Goal: Task Accomplishment & Management: Use online tool/utility

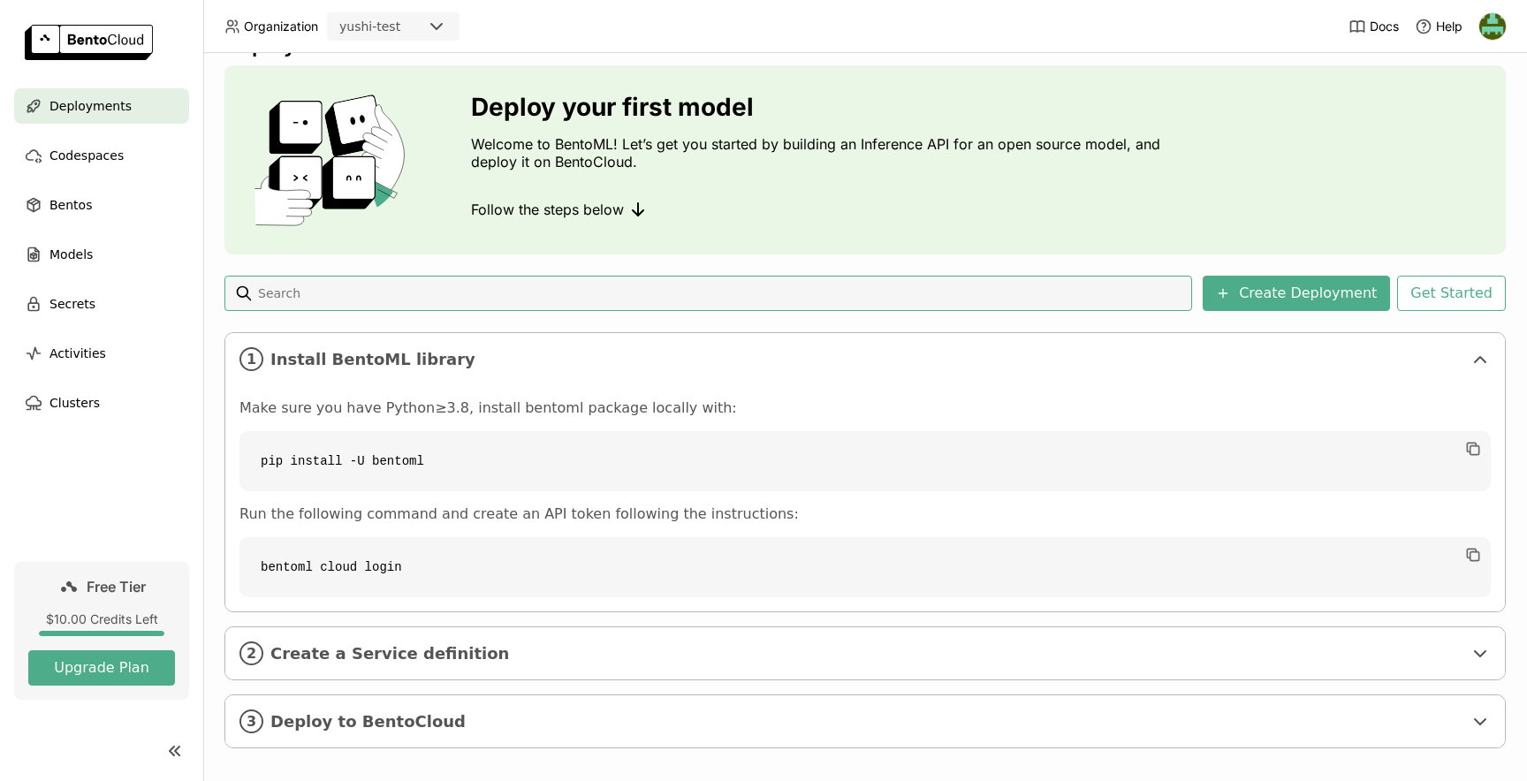
scroll to position [57, 0]
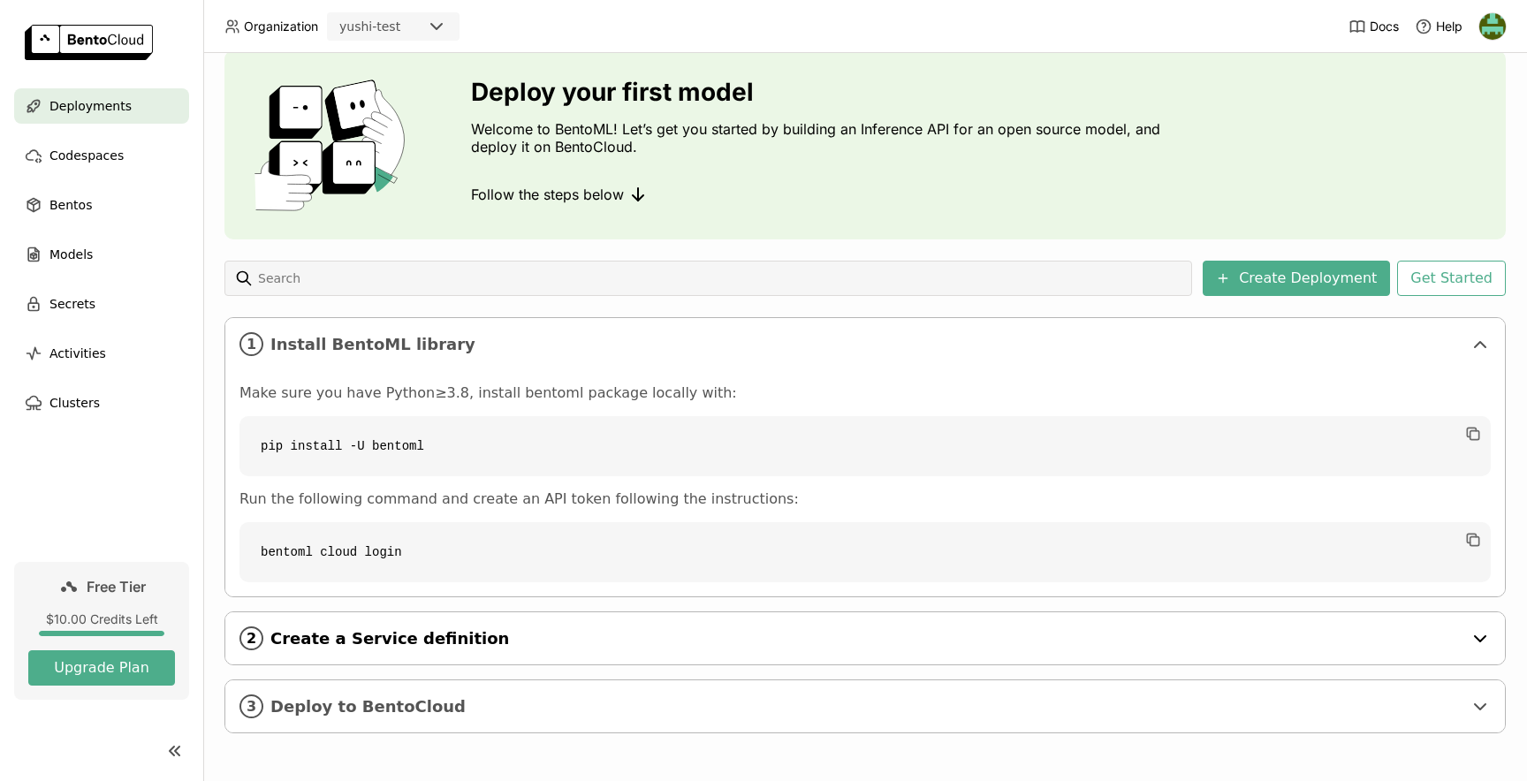
click at [677, 638] on span "Create a Service definition" at bounding box center [866, 638] width 1192 height 19
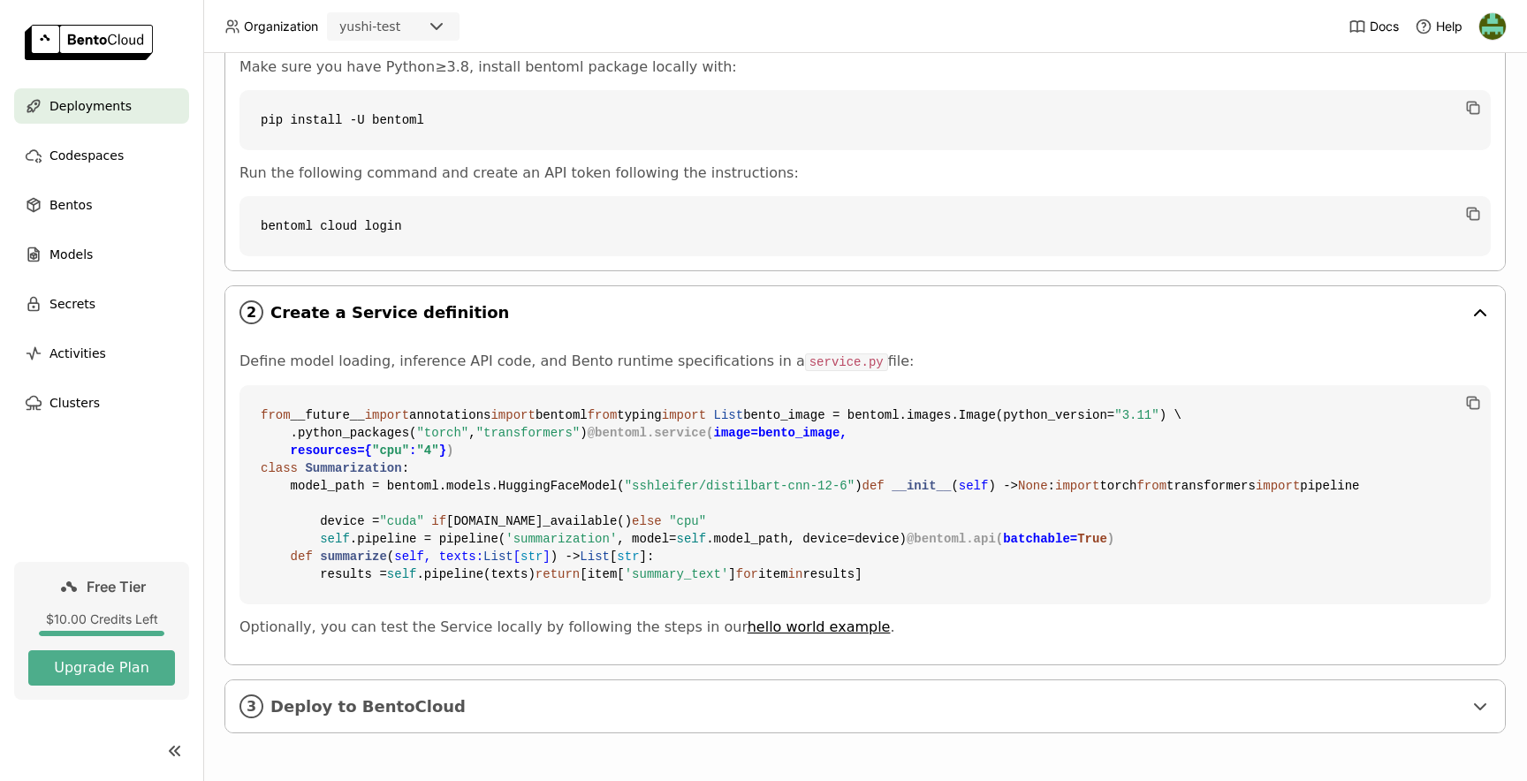
scroll to position [702, 0]
click at [590, 709] on span "Deploy to BentoCloud" at bounding box center [866, 706] width 1192 height 19
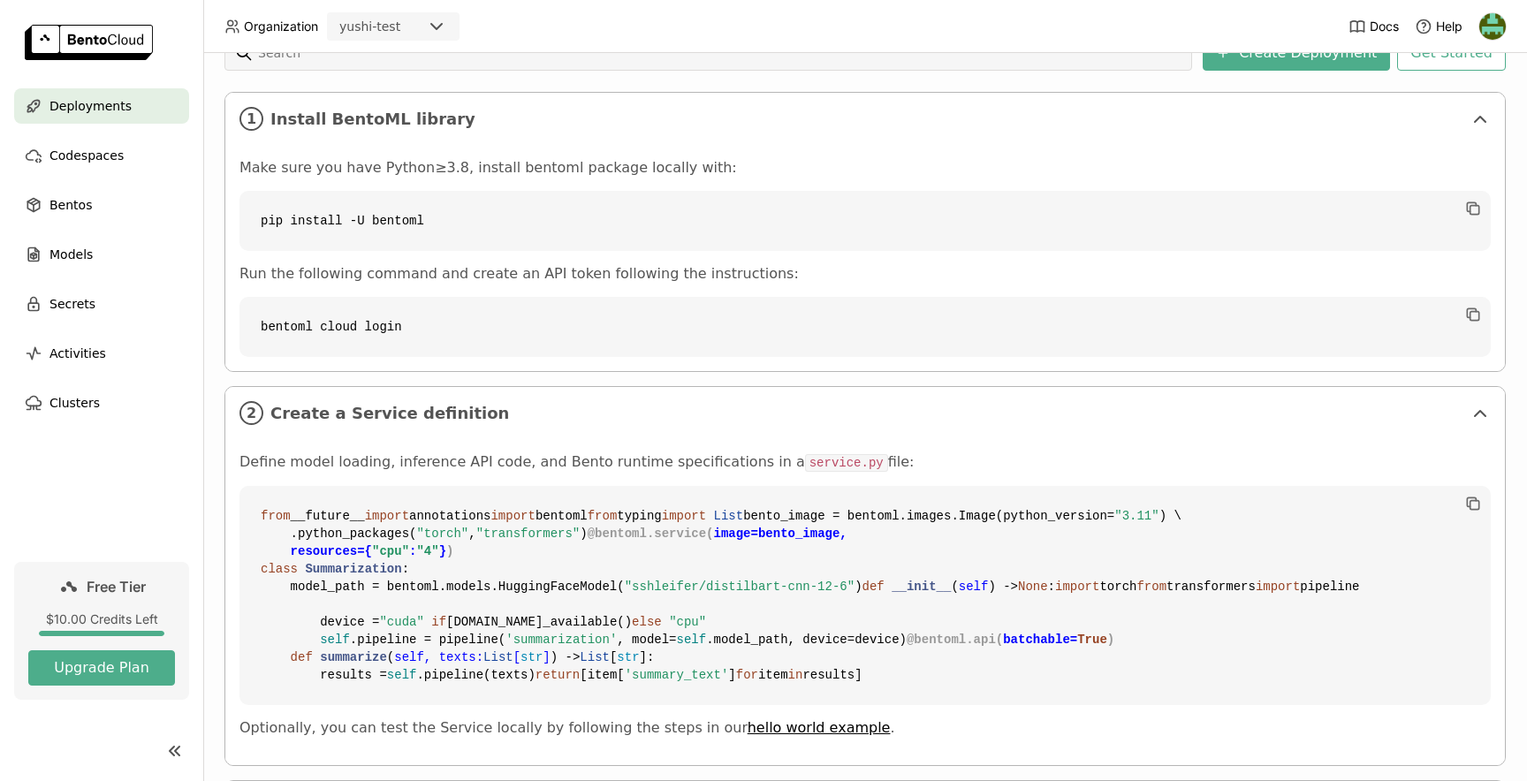
scroll to position [0, 0]
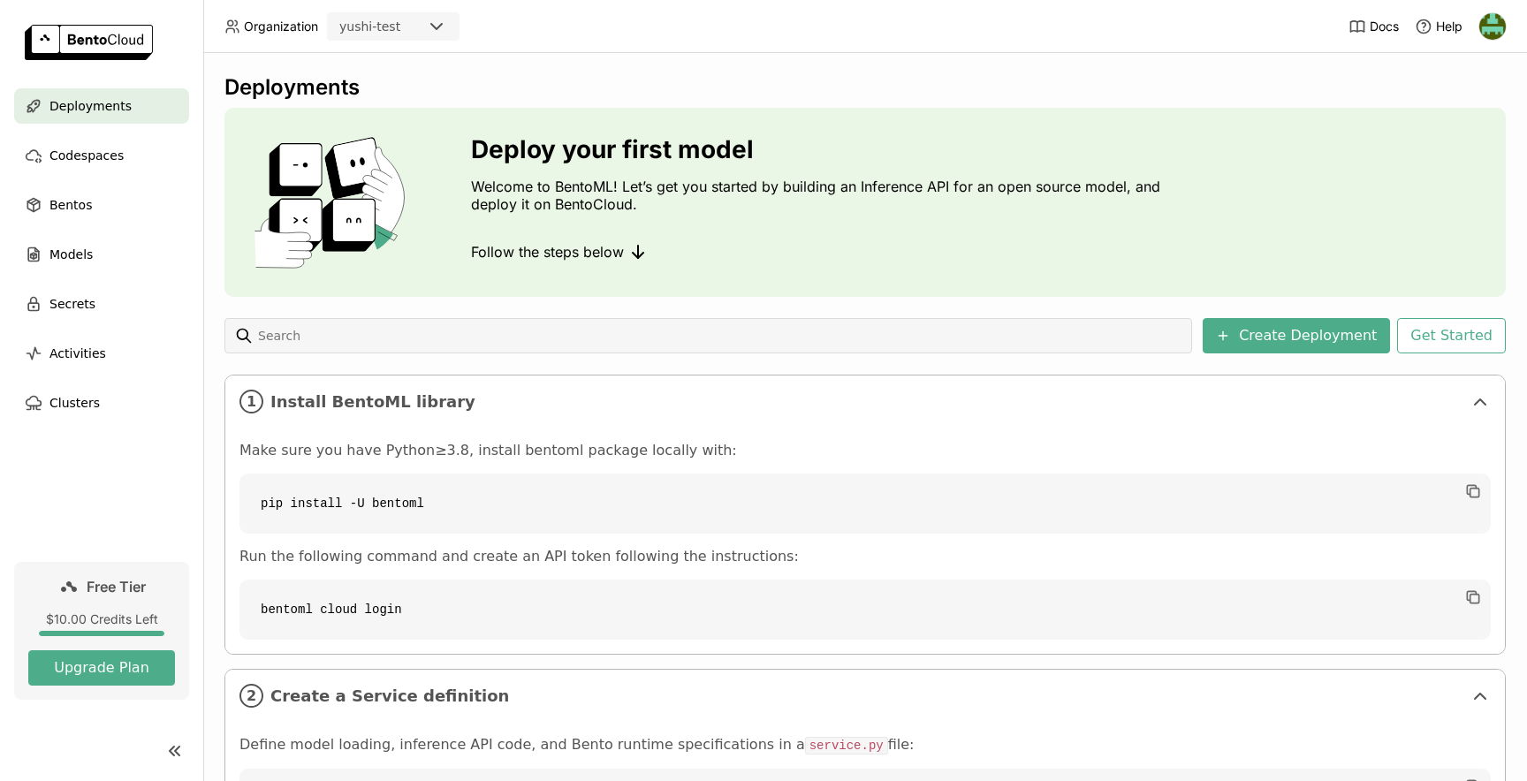
click at [1358, 359] on div "Deployments Deploy your first model Welcome to BentoML! Let’s get you started b…" at bounding box center [864, 754] width 1281 height 1360
click at [1357, 353] on button "Create Deployment" at bounding box center [1295, 335] width 187 height 35
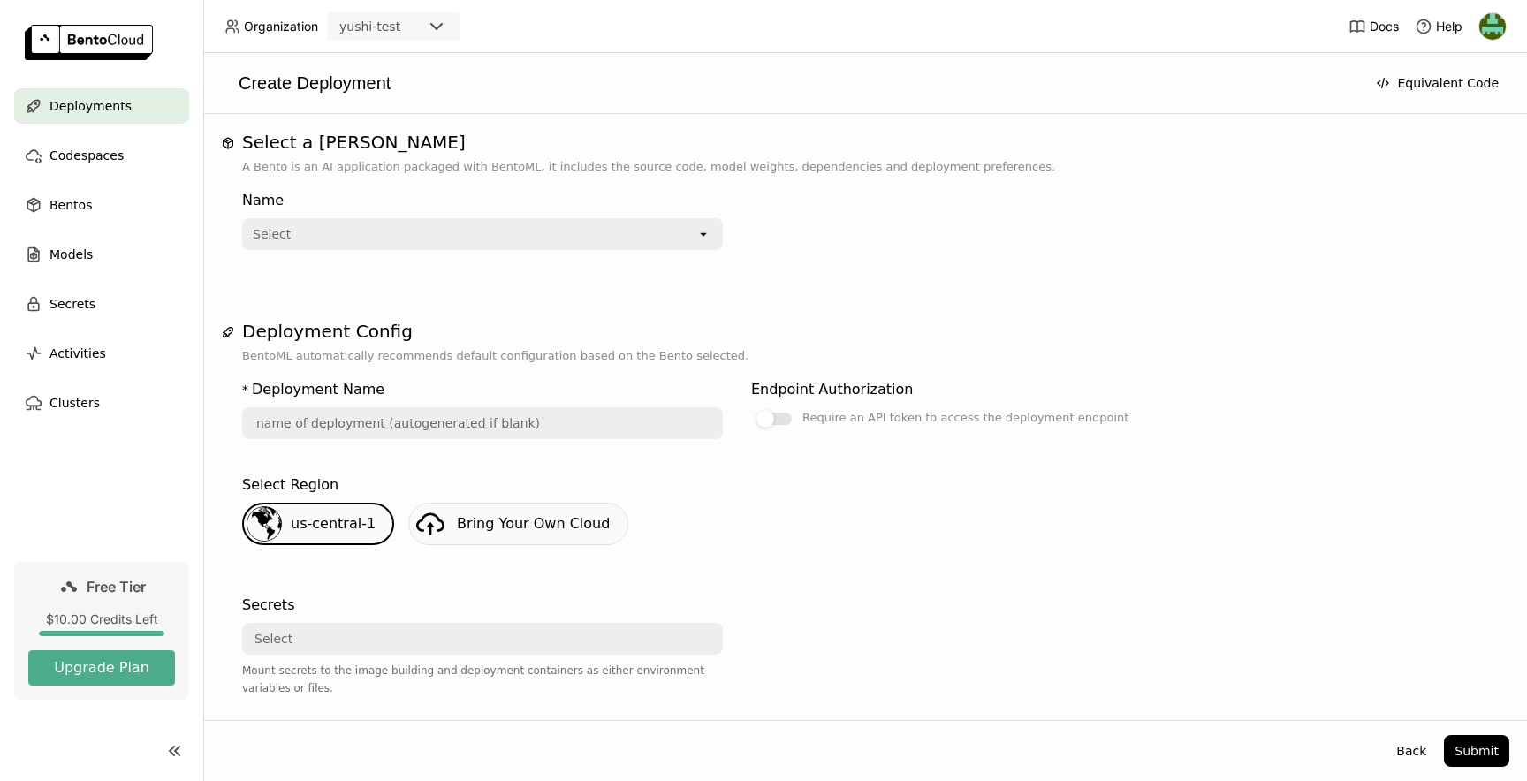
click at [583, 242] on div "Select" at bounding box center [470, 234] width 452 height 28
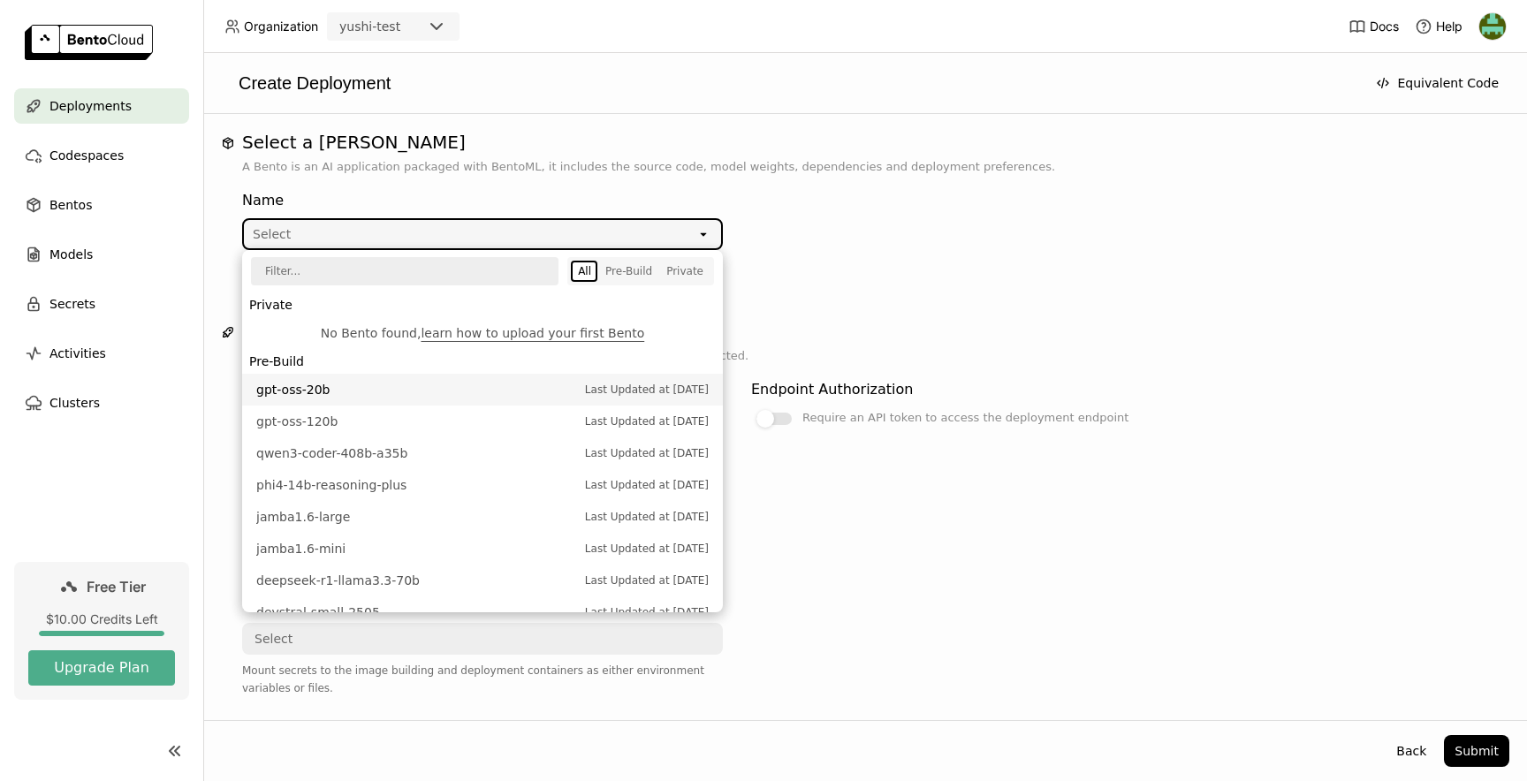
click at [469, 396] on span "gpt-oss-20b" at bounding box center [416, 390] width 320 height 18
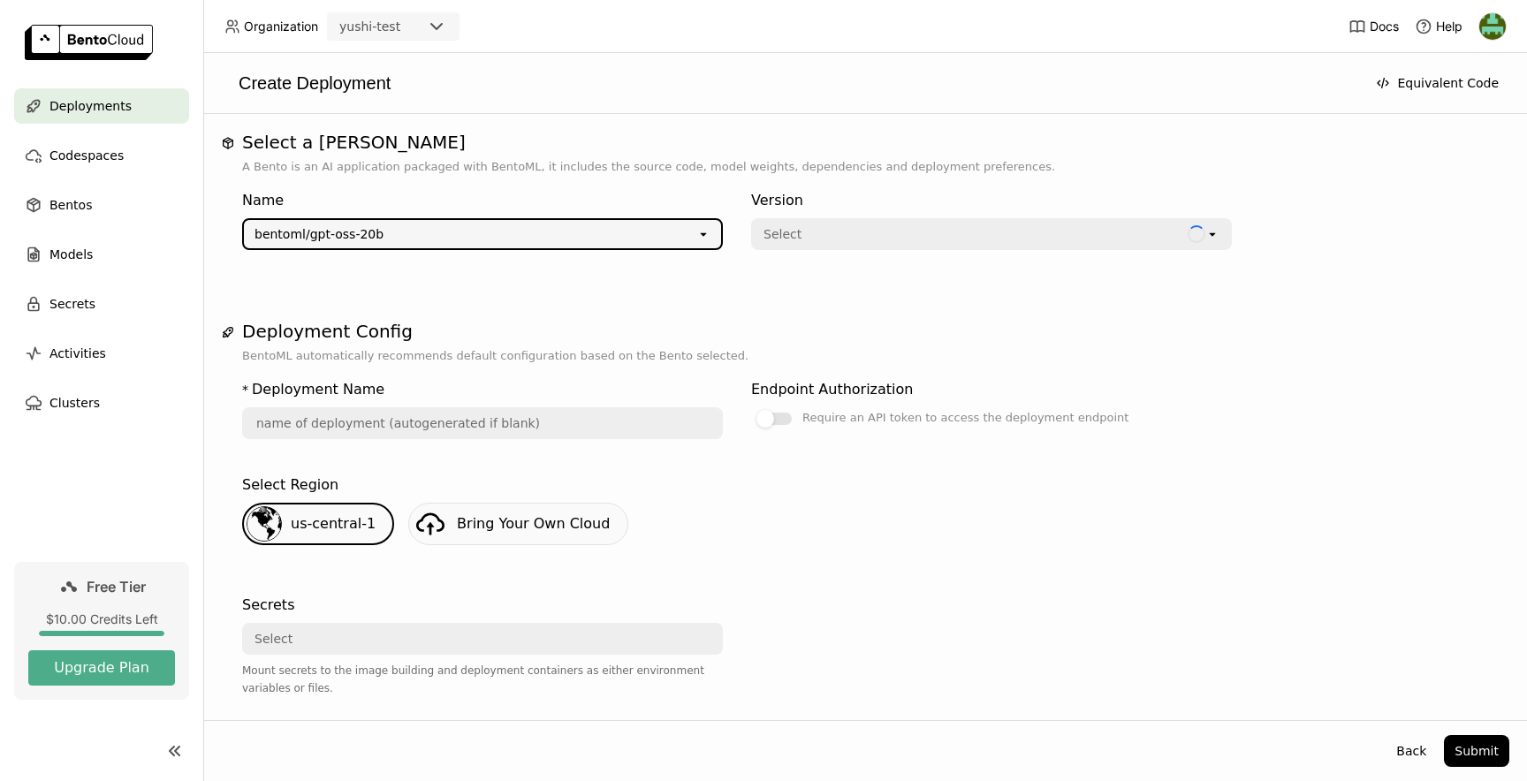
type input "gpt-oss-20-b-qa9e"
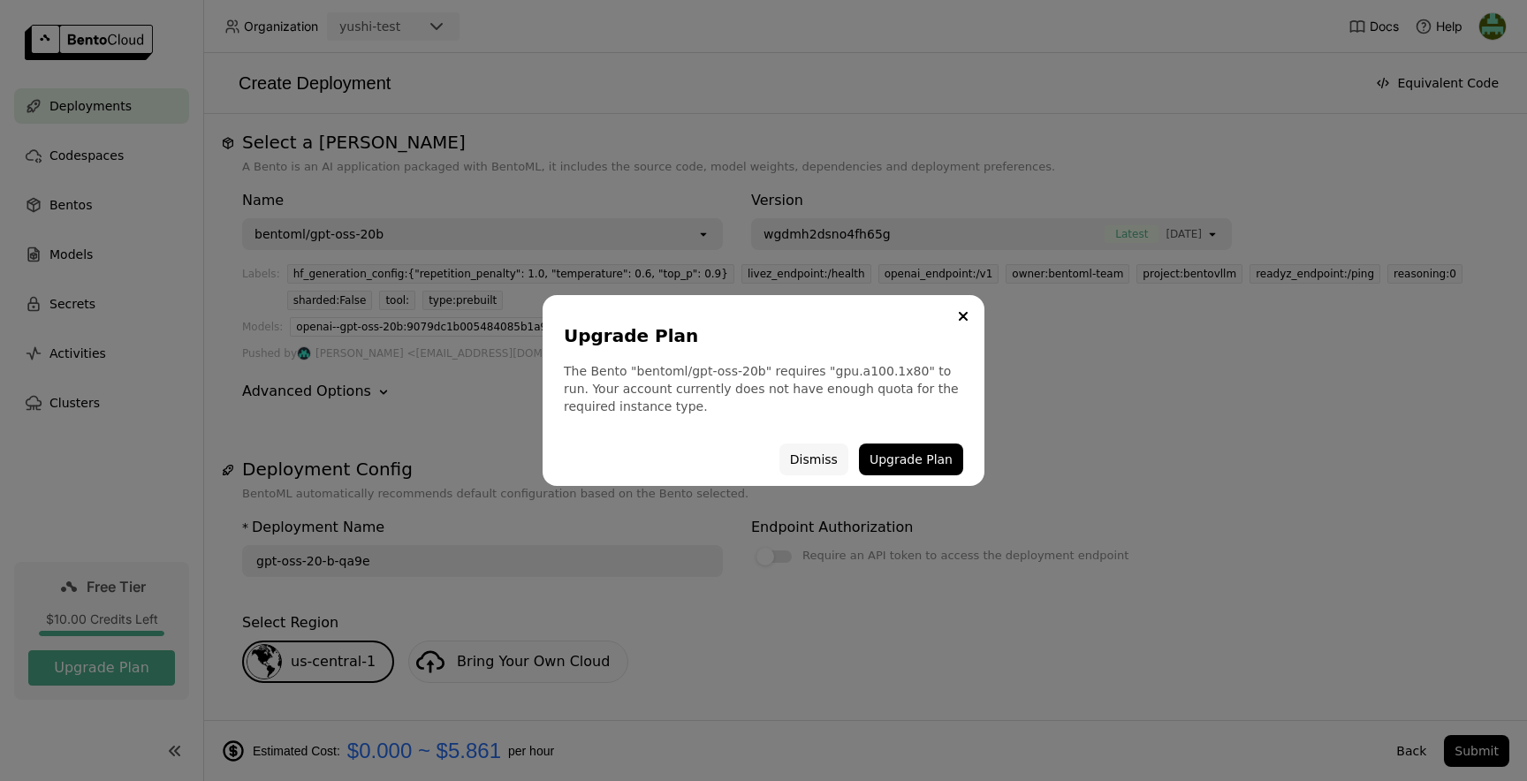
click at [841, 468] on button "Dismiss" at bounding box center [813, 460] width 69 height 32
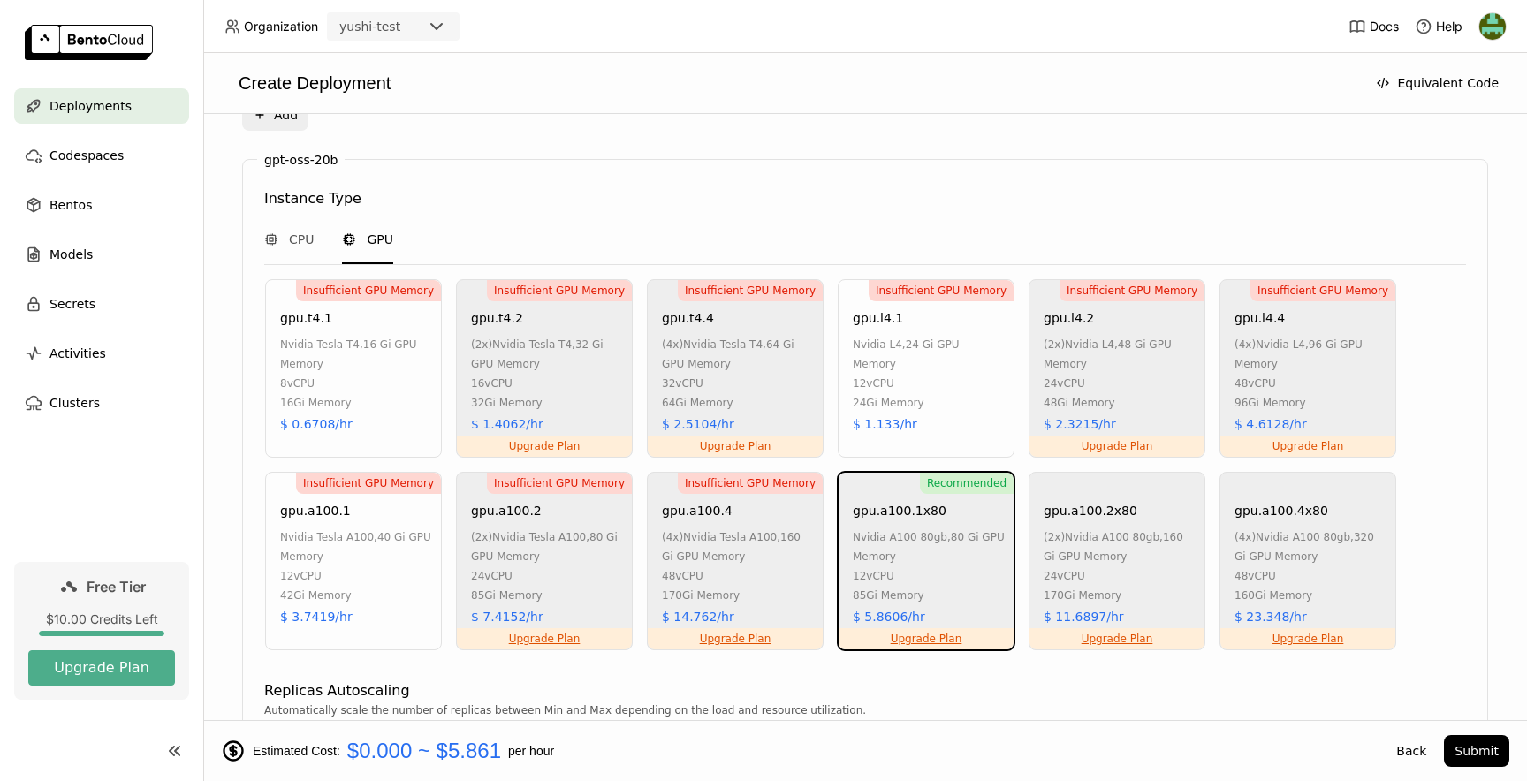
scroll to position [992, 0]
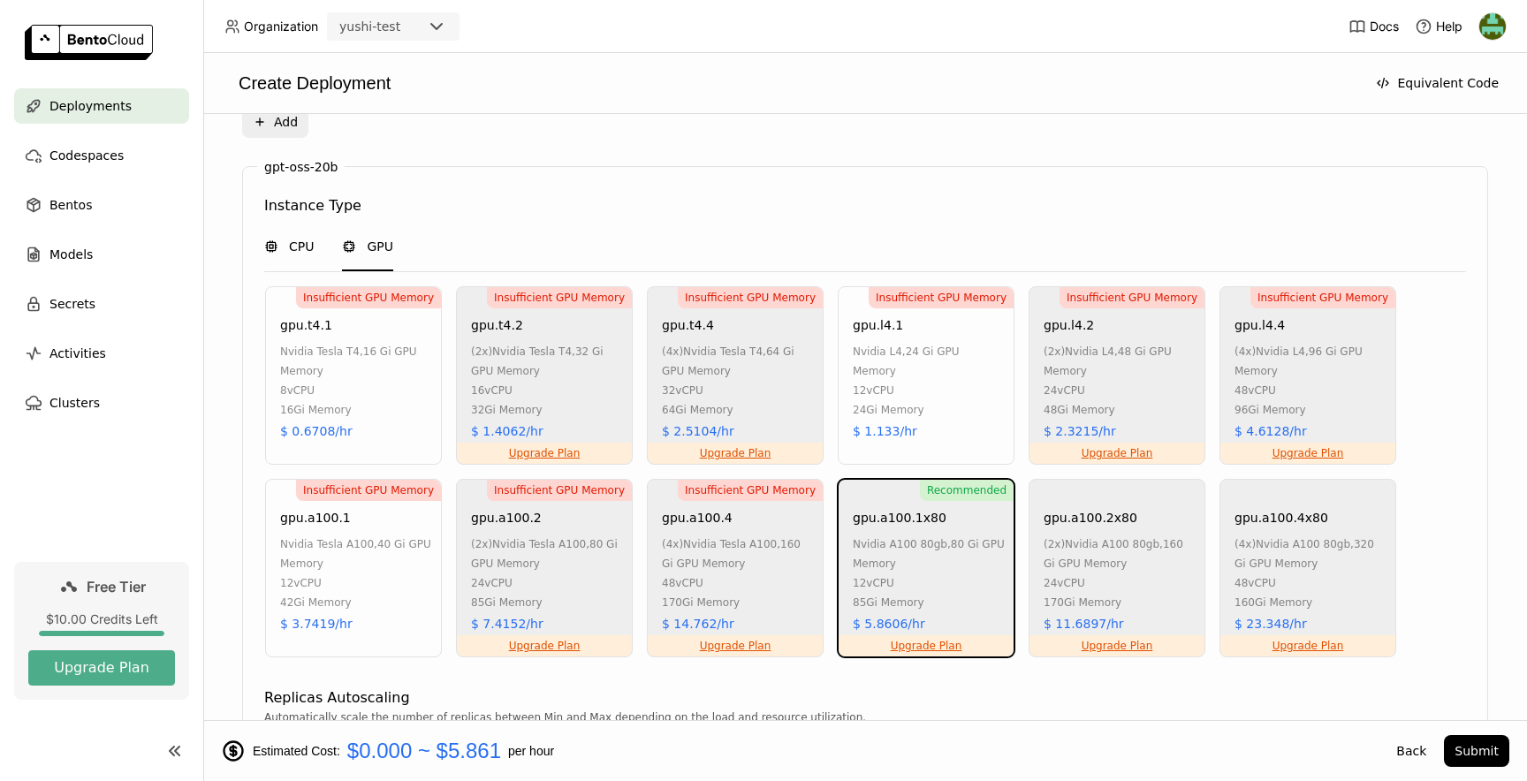
click at [305, 239] on span "CPU" at bounding box center [301, 247] width 25 height 18
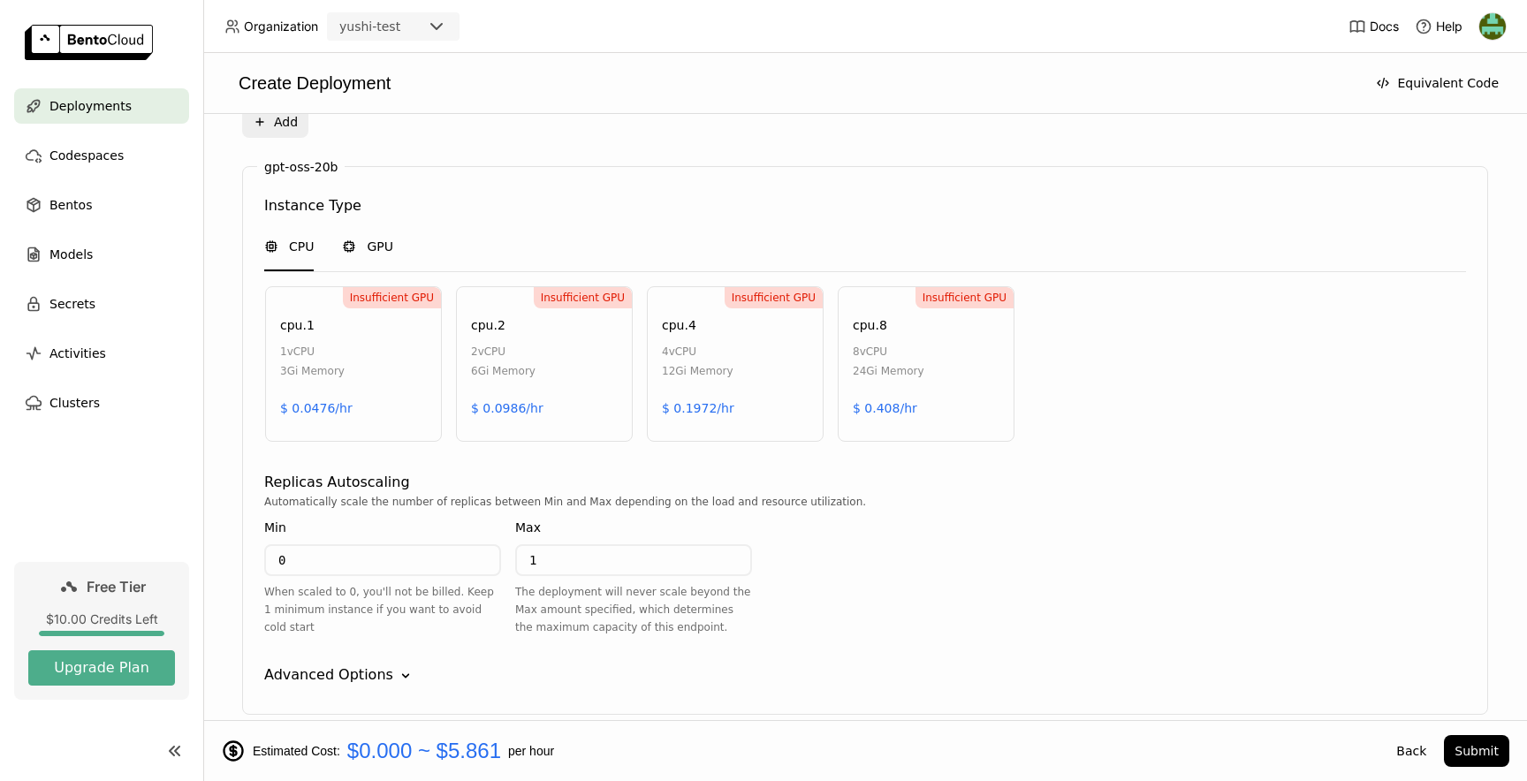
click at [367, 249] on span "GPU" at bounding box center [380, 247] width 27 height 18
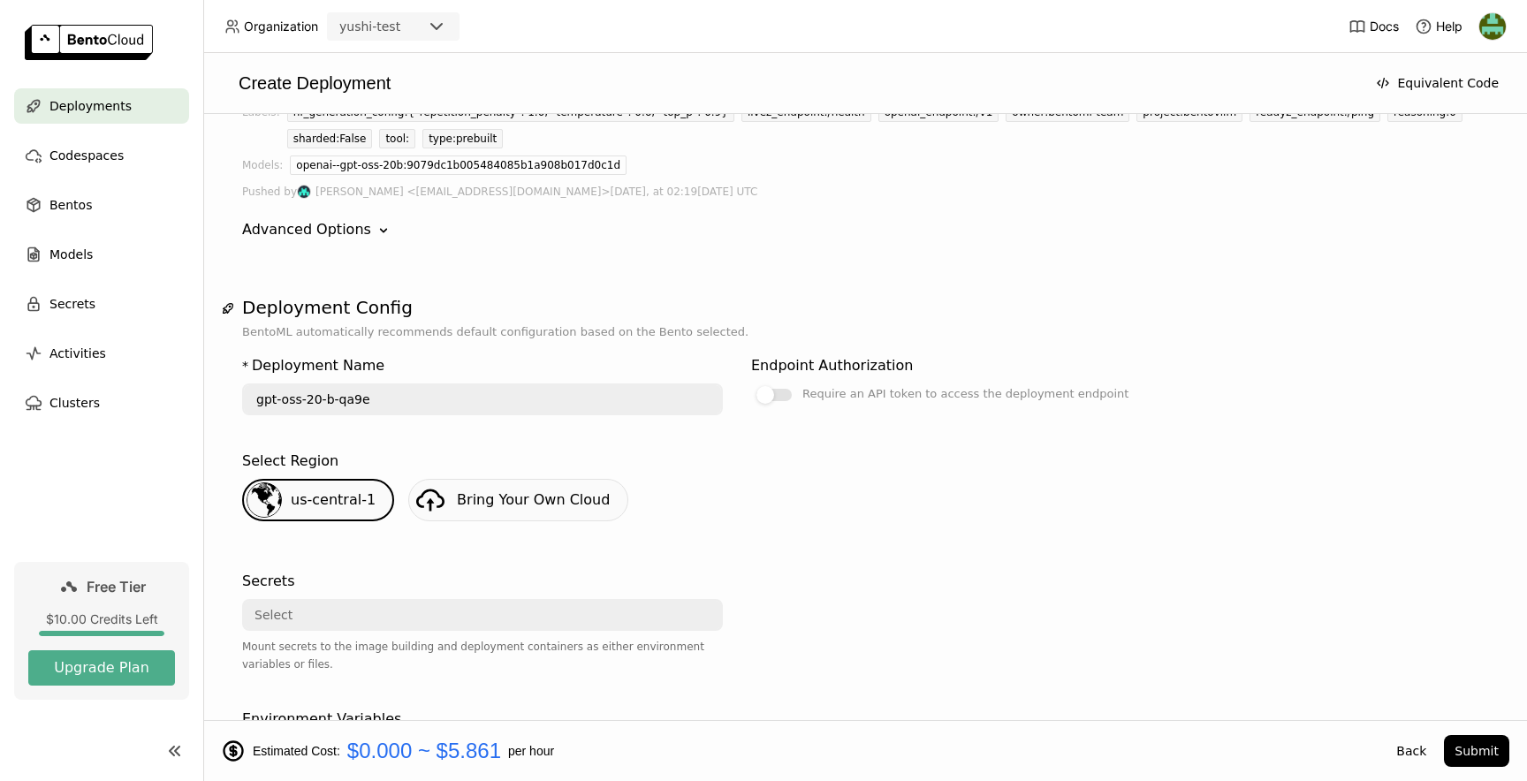
scroll to position [146, 0]
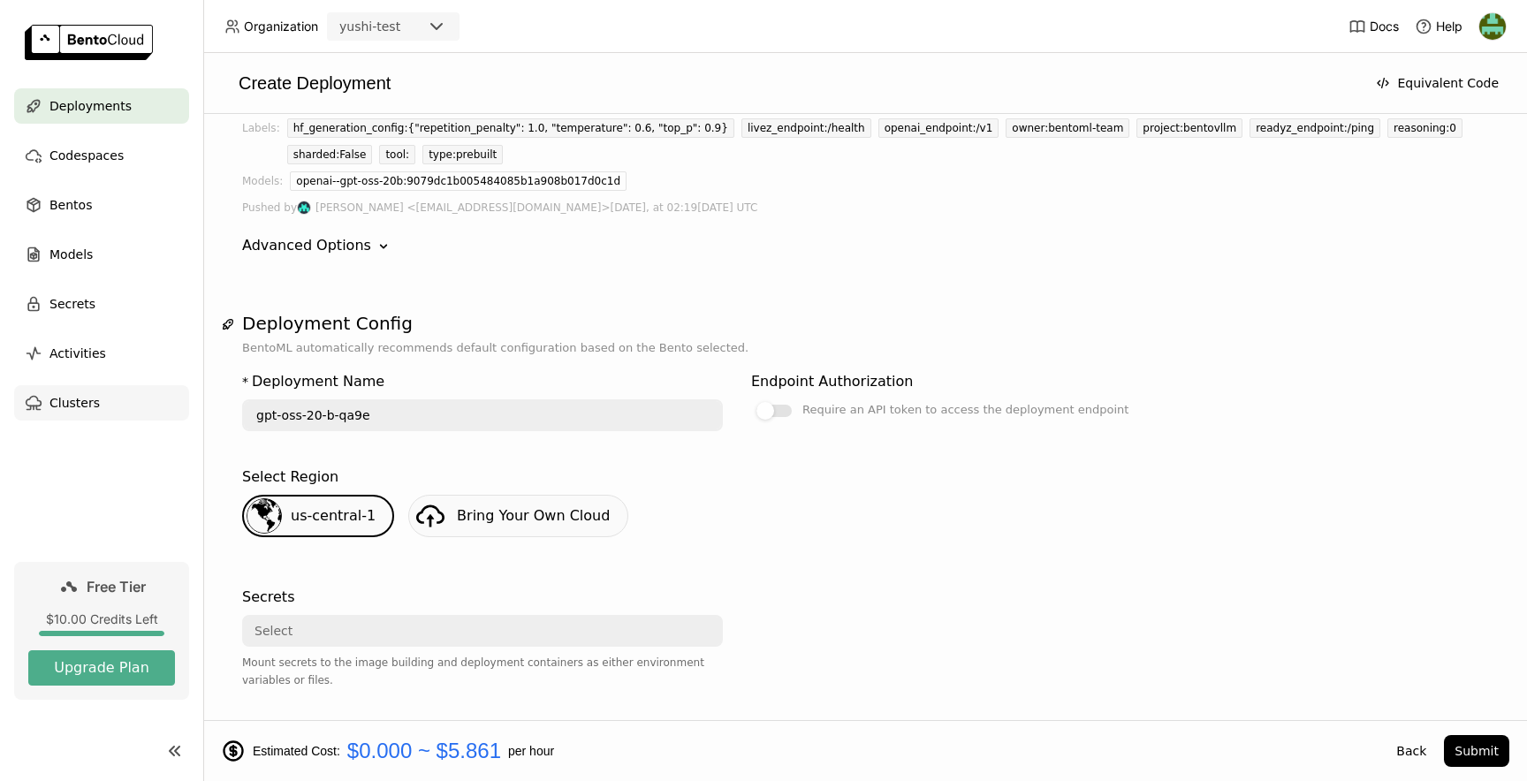
click at [85, 410] on span "Clusters" at bounding box center [74, 402] width 50 height 21
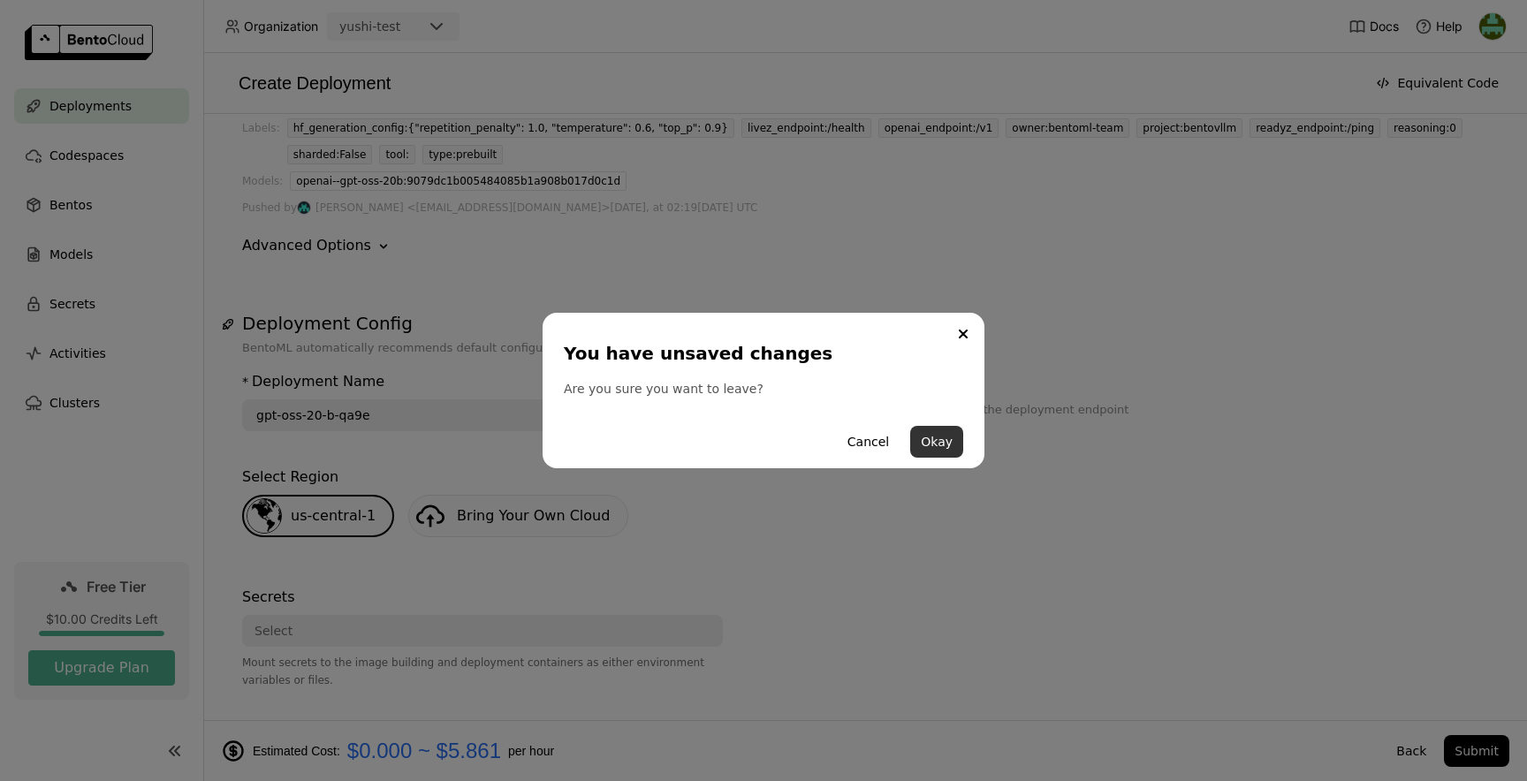
click at [951, 449] on button "Okay" at bounding box center [936, 442] width 53 height 32
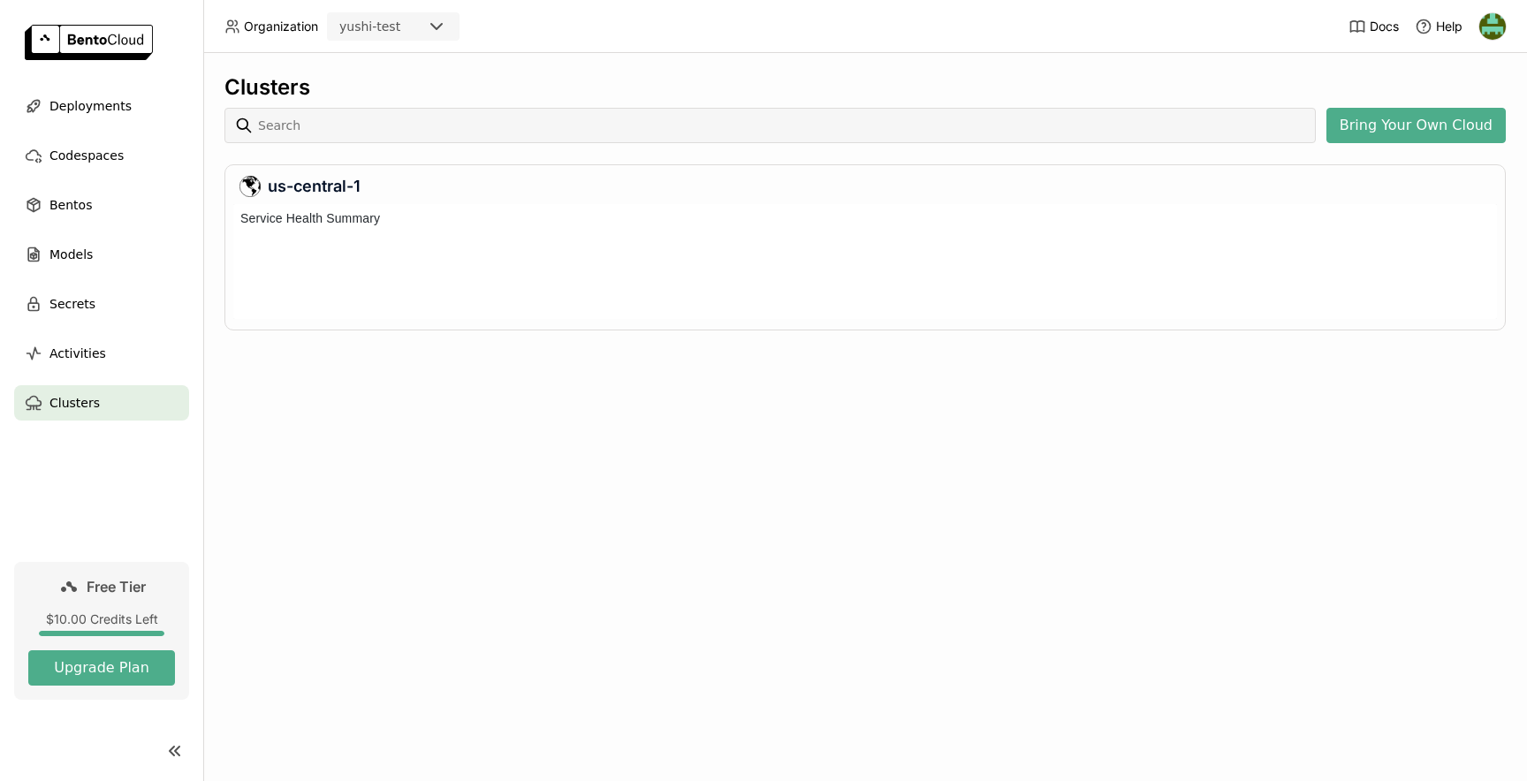
scroll to position [115, 1263]
click at [107, 109] on span "Deployments" at bounding box center [90, 105] width 82 height 21
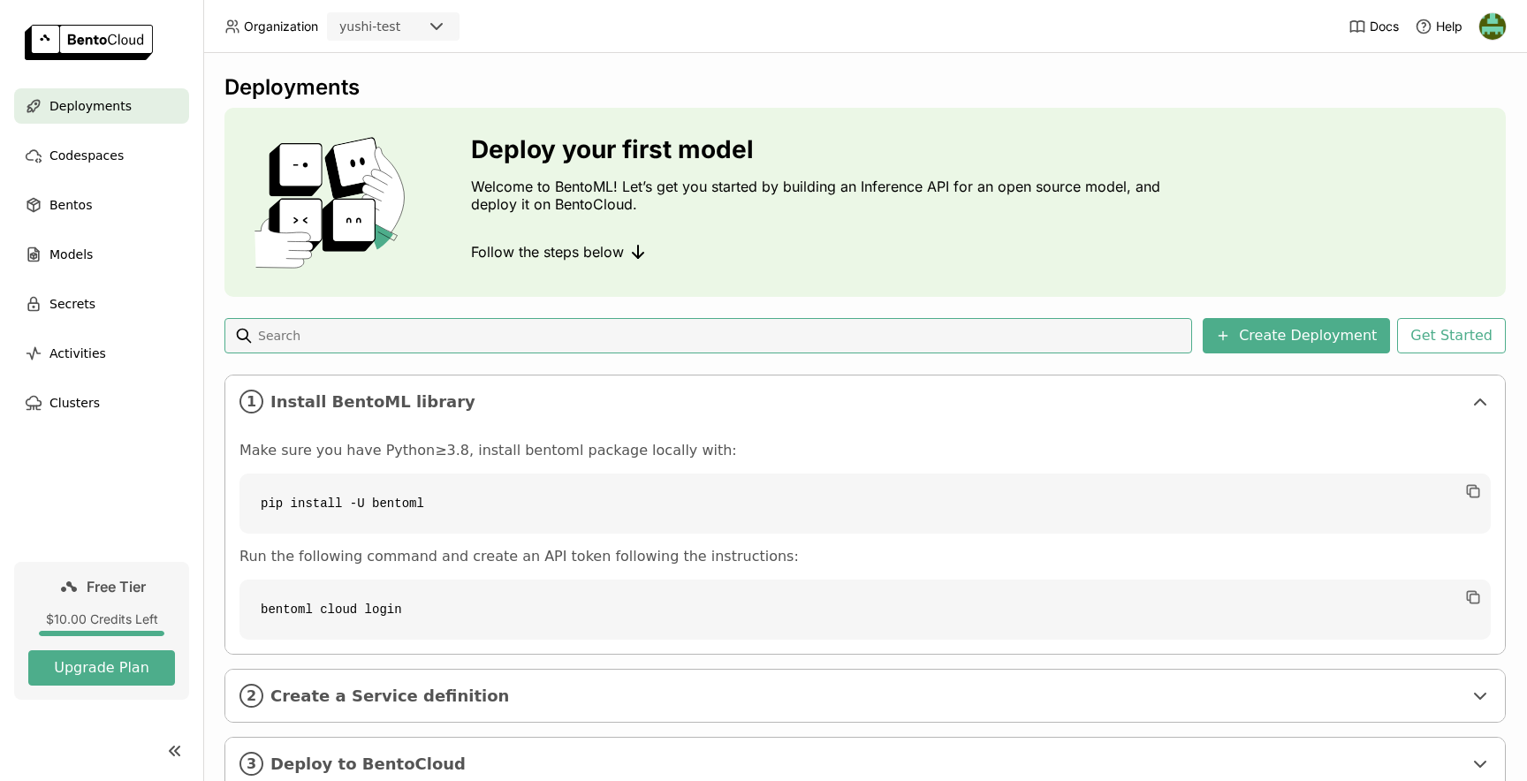
type input "e"
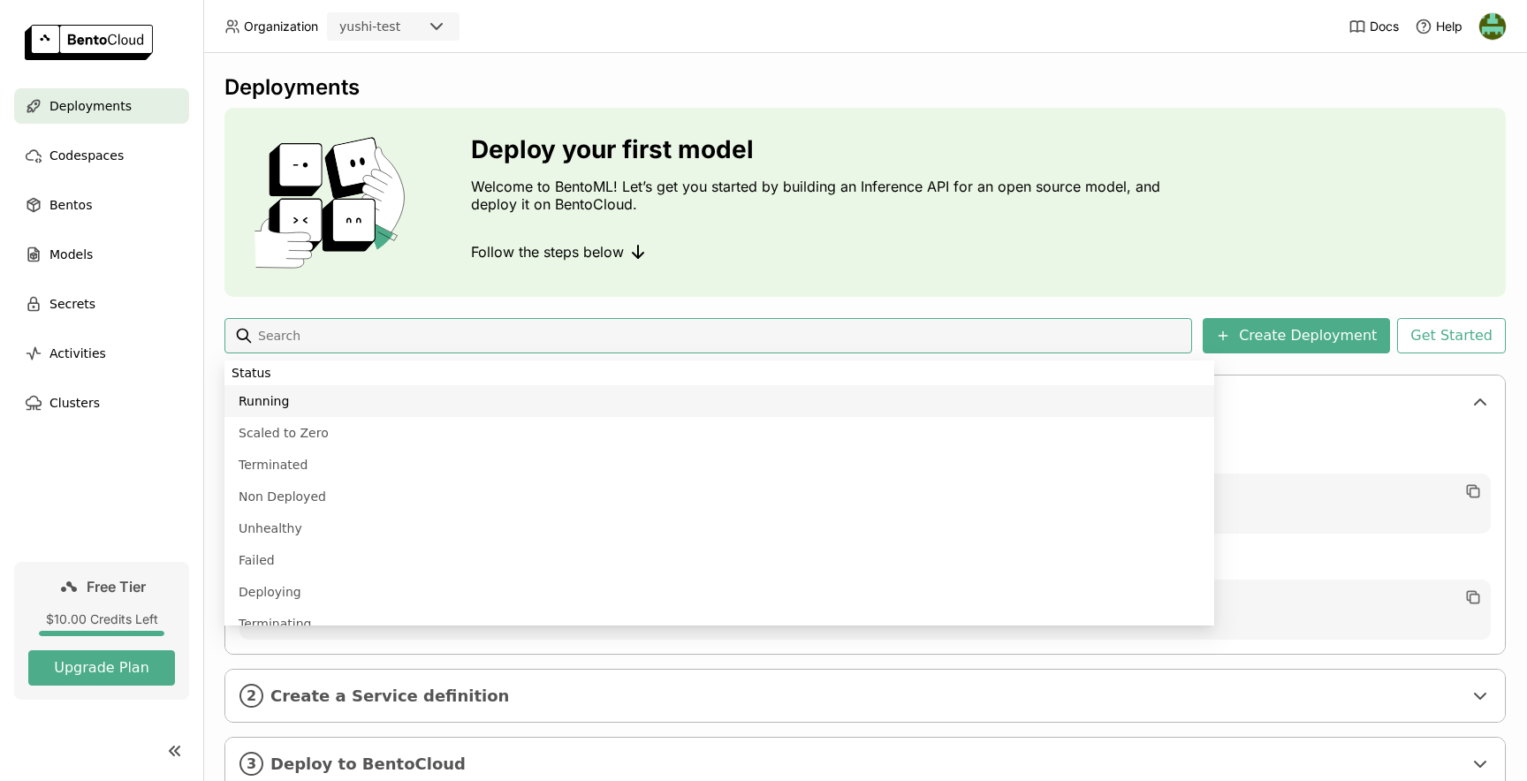
click at [585, 300] on div "Deployments Deploy your first model Welcome to BentoML! Let’s get you started b…" at bounding box center [864, 445] width 1281 height 743
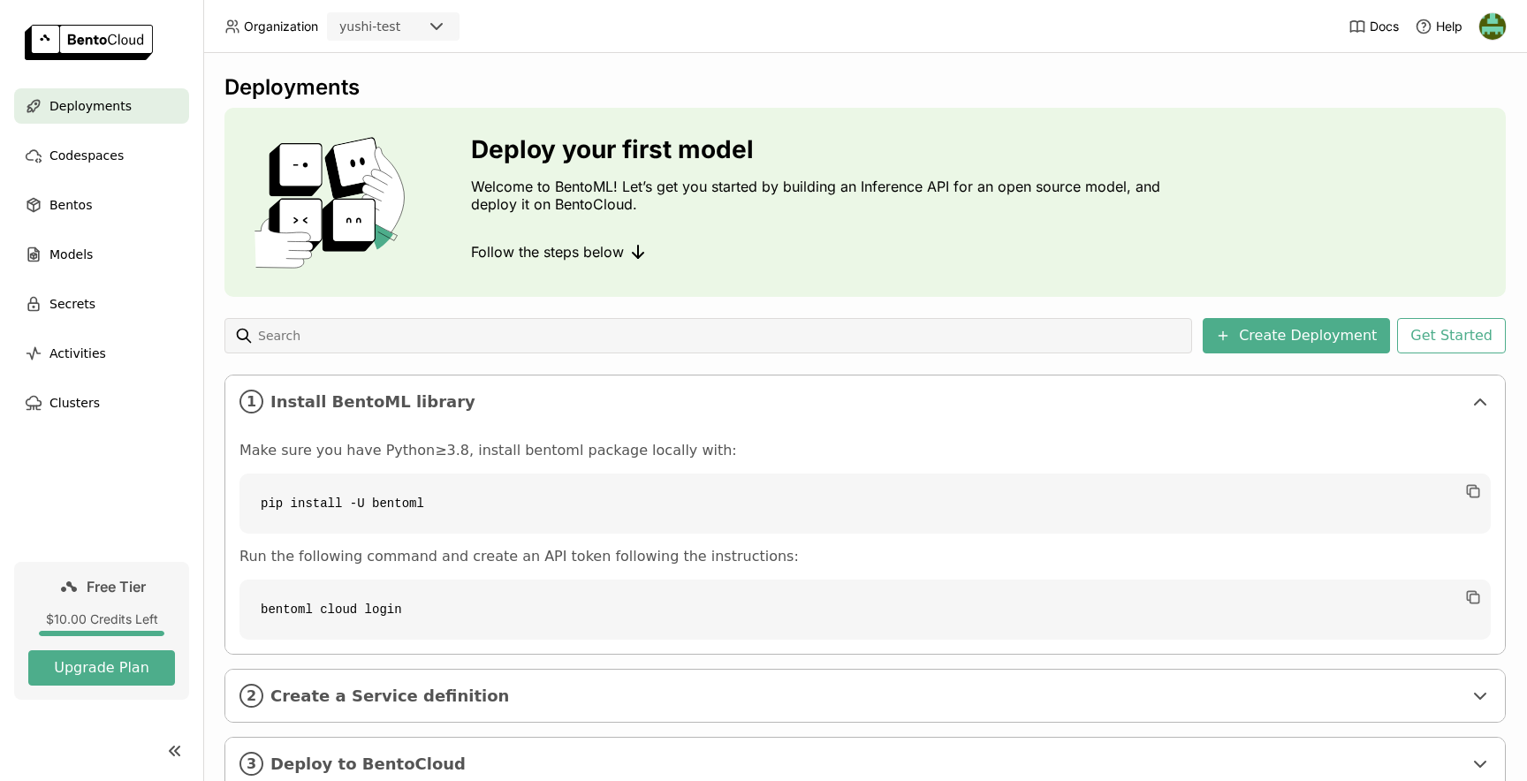
scroll to position [57, 0]
